Goal: Book appointment/travel/reservation

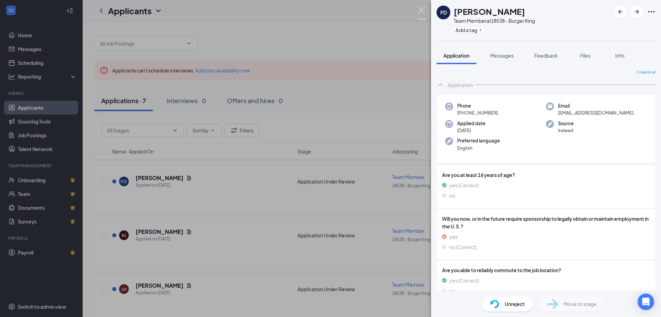
click at [422, 9] on img at bounding box center [422, 13] width 9 height 13
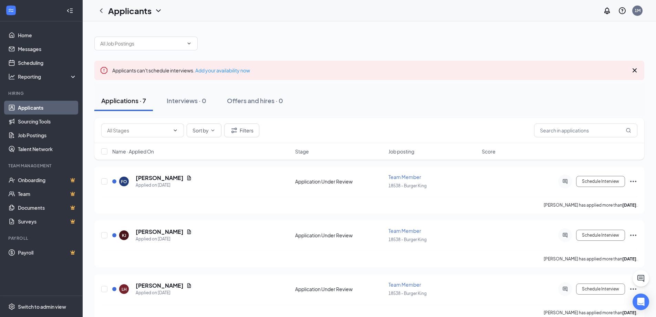
click at [128, 102] on div "Applications · 7" at bounding box center [123, 100] width 45 height 9
click at [614, 181] on button "Schedule Interview" at bounding box center [600, 181] width 49 height 11
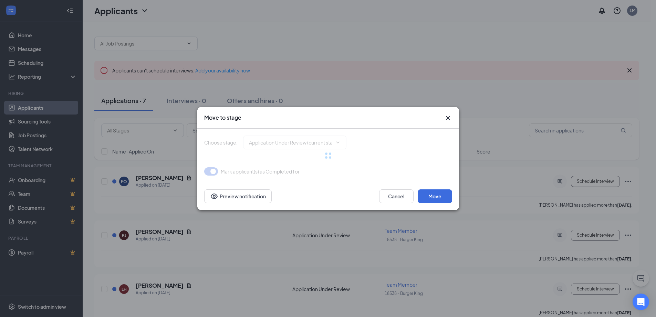
type input "Onsite Interview (next stage)"
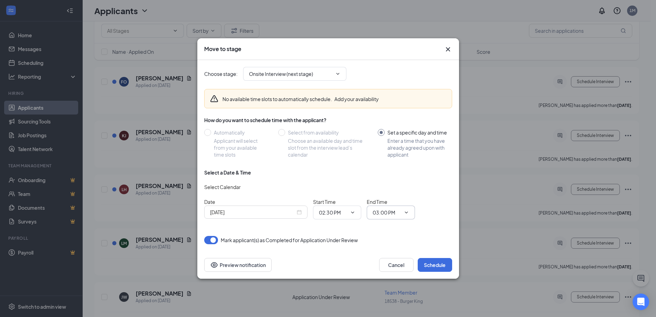
scroll to position [103, 0]
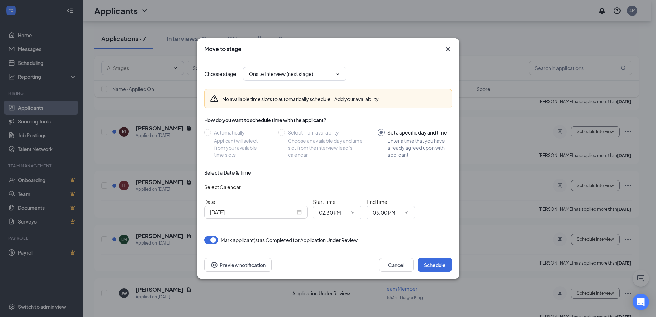
click at [448, 51] on icon "Cross" at bounding box center [448, 49] width 8 height 8
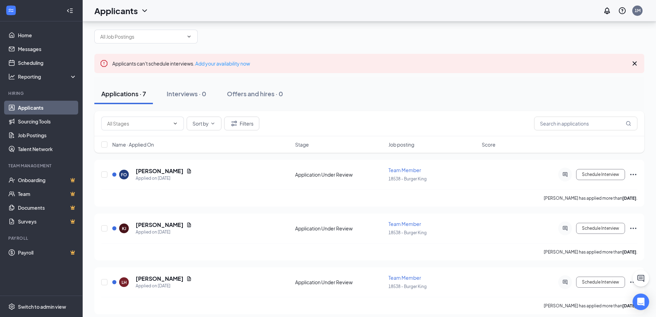
scroll to position [0, 0]
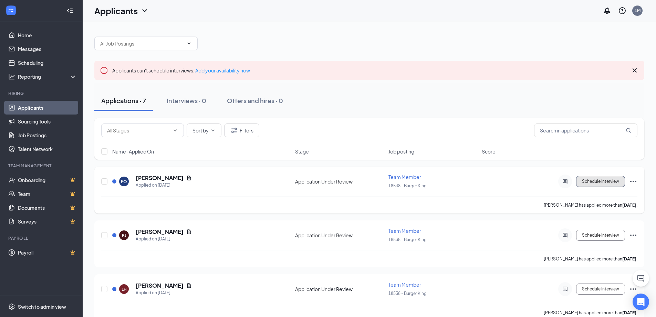
click at [600, 184] on button "Schedule Interview" at bounding box center [600, 181] width 49 height 11
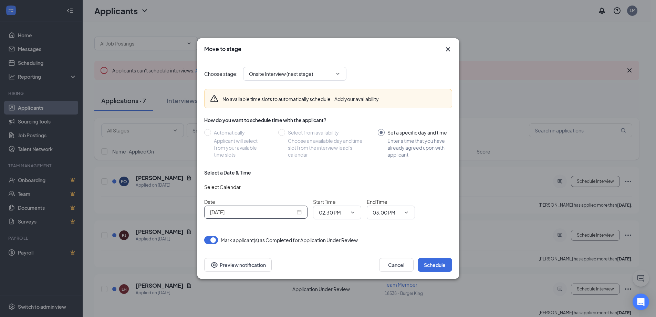
click at [302, 214] on div "Oct 15, 2025" at bounding box center [255, 211] width 103 height 13
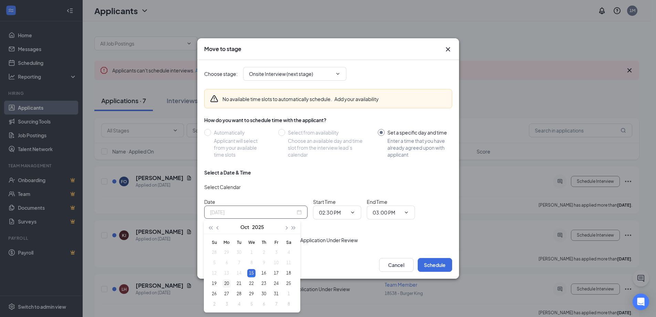
type input "Oct 20, 2025"
click at [228, 281] on div "20" at bounding box center [227, 283] width 8 height 8
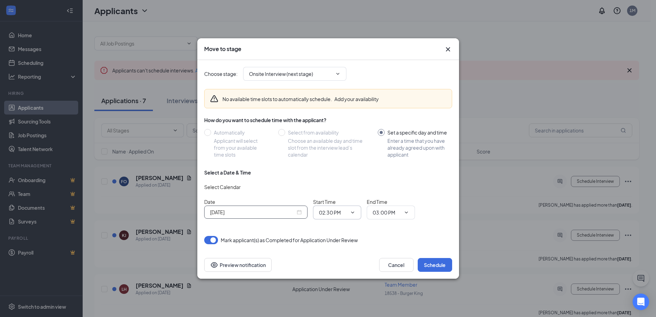
click at [353, 212] on icon "ChevronDown" at bounding box center [353, 212] width 6 height 6
click at [391, 230] on div "Choose stage : Onsite Interview (next stage) No available time slots to automat…" at bounding box center [328, 152] width 248 height 184
drag, startPoint x: 445, startPoint y: 265, endPoint x: 474, endPoint y: 258, distance: 29.4
click at [444, 263] on button "Schedule" at bounding box center [435, 265] width 34 height 14
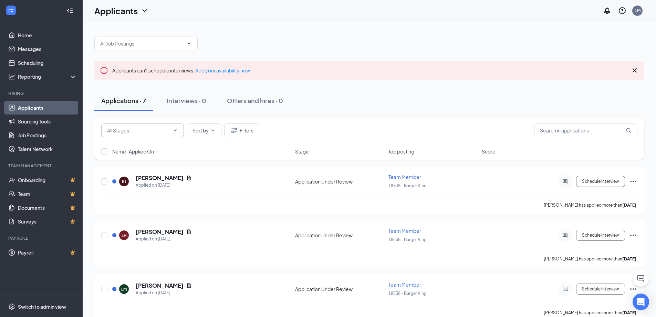
click at [174, 130] on icon "ChevronDown" at bounding box center [176, 130] width 6 height 6
click at [41, 109] on link "Applicants" at bounding box center [47, 108] width 59 height 14
click at [18, 33] on link "Home" at bounding box center [47, 35] width 59 height 14
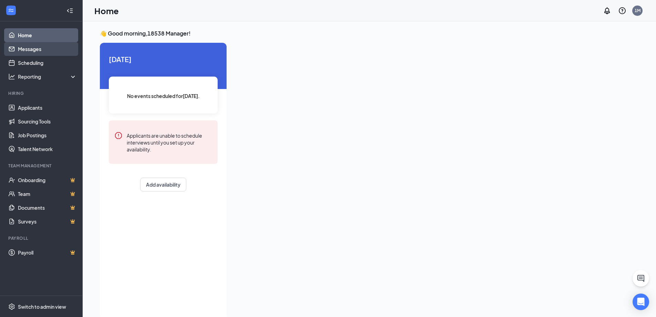
click at [34, 49] on link "Messages" at bounding box center [47, 49] width 59 height 14
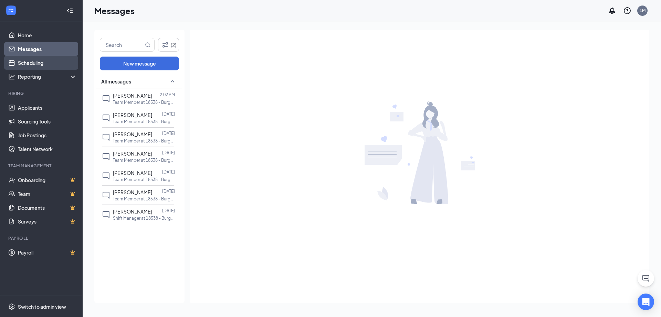
click at [26, 63] on link "Scheduling" at bounding box center [47, 63] width 59 height 14
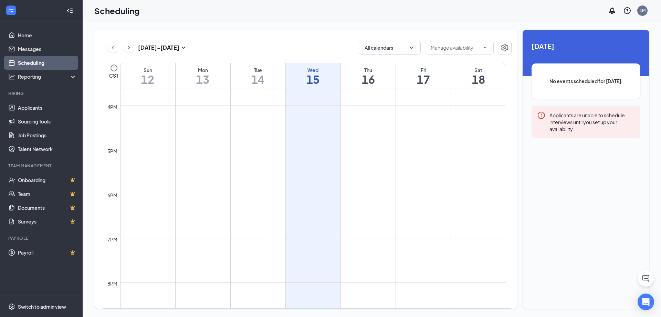
scroll to position [586, 0]
click at [308, 126] on td at bounding box center [313, 126] width 386 height 11
click at [308, 123] on td at bounding box center [313, 126] width 386 height 11
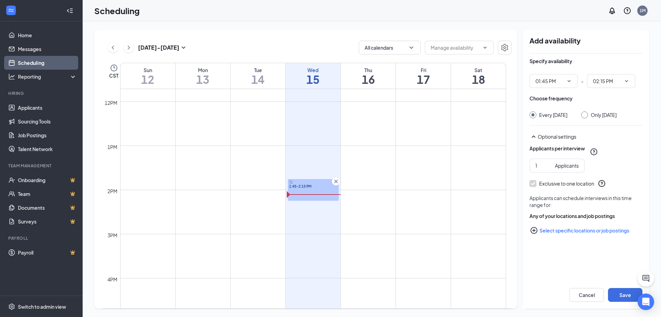
click at [337, 181] on icon "Cross" at bounding box center [336, 180] width 3 height 3
